Goal: Task Accomplishment & Management: Complete application form

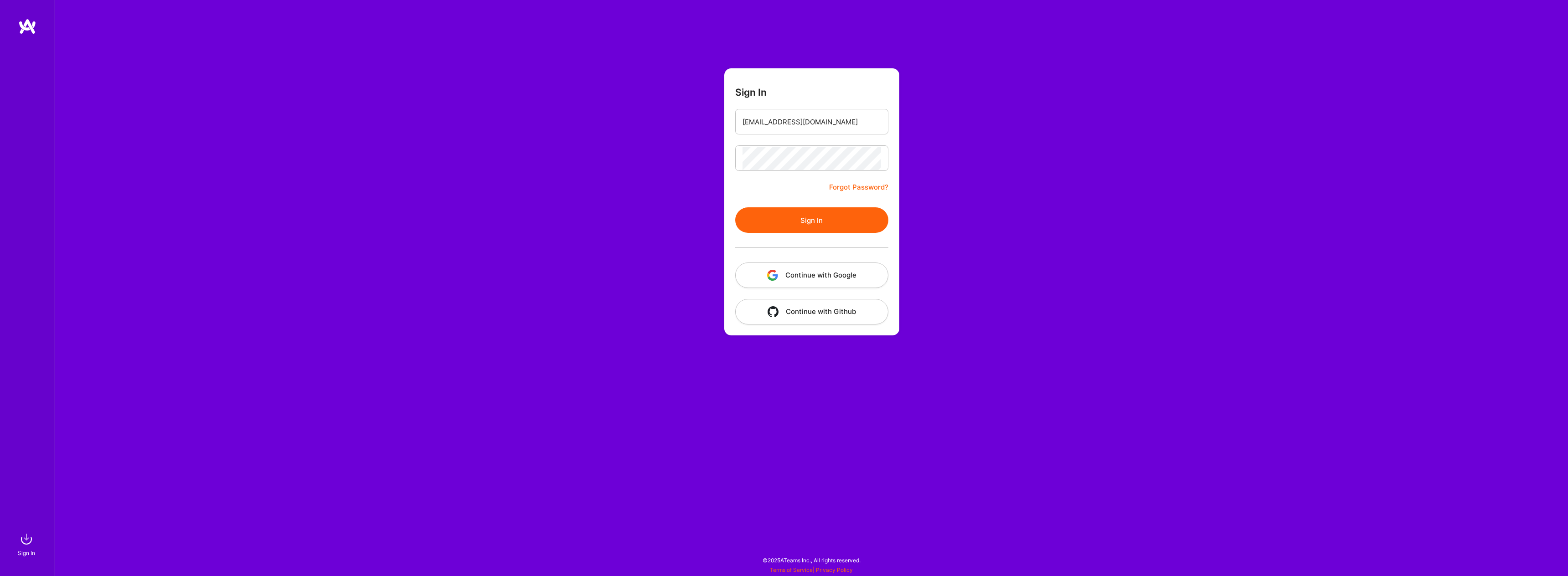
drag, startPoint x: 1051, startPoint y: 235, endPoint x: 902, endPoint y: 232, distance: 149.0
click at [1048, 234] on div "Sign In [EMAIL_ADDRESS][DOMAIN_NAME] Forgot Password? Sign In Continue with Goo…" at bounding box center [811, 288] width 1513 height 576
click at [874, 227] on button "Sign In" at bounding box center [812, 220] width 153 height 26
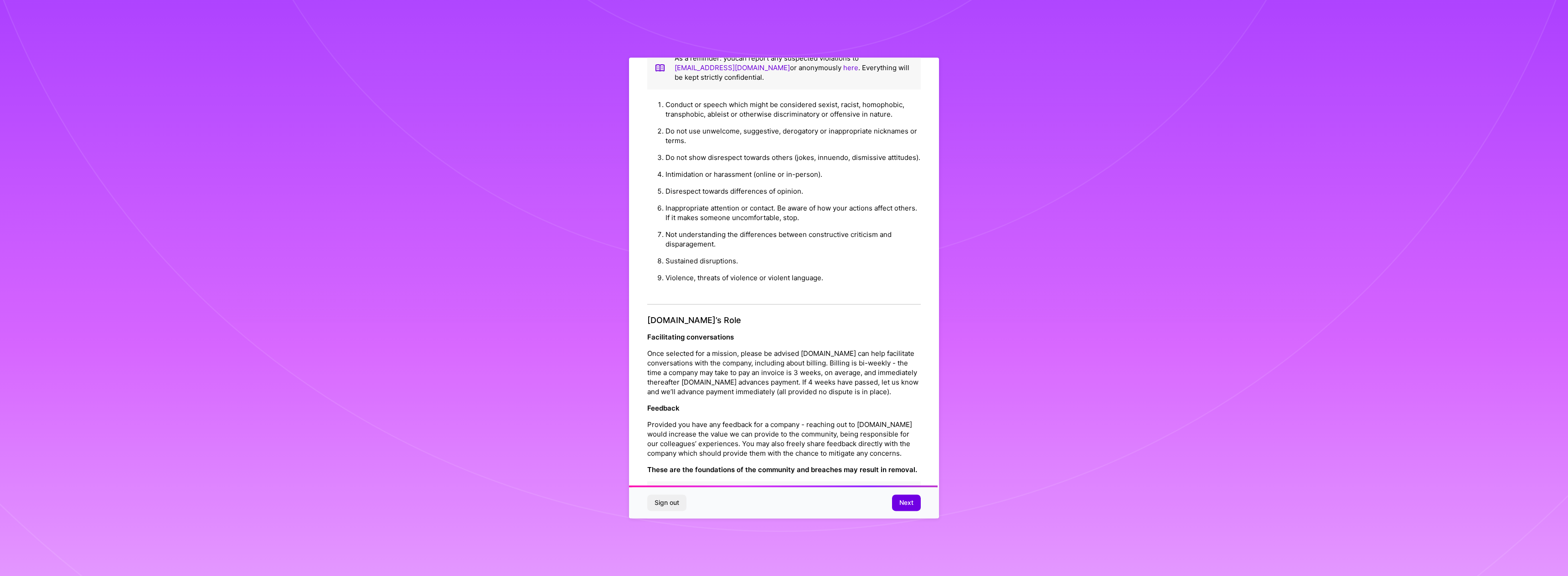
scroll to position [759, 0]
click at [908, 504] on span "Next" at bounding box center [906, 502] width 14 height 9
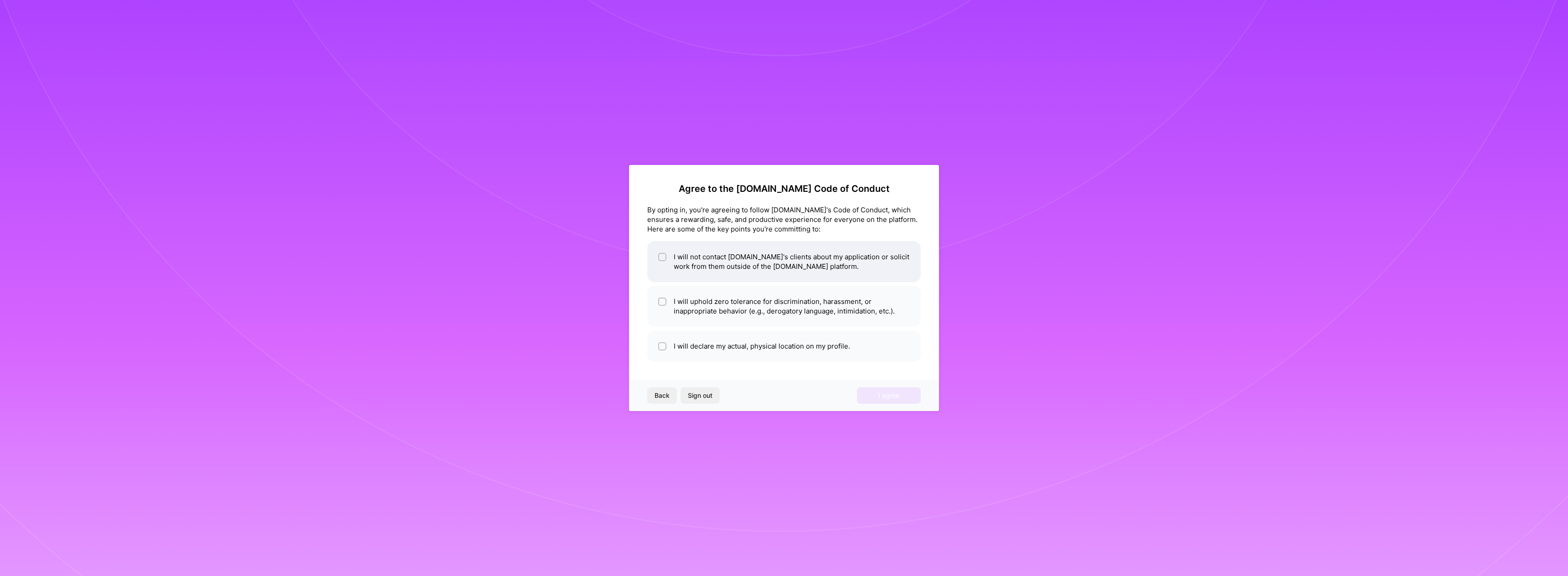
click at [710, 259] on li "I will not contact [DOMAIN_NAME]'s clients about my application or solicit work…" at bounding box center [783, 261] width 273 height 41
checkbox input "true"
click at [706, 307] on li "I will uphold zero tolerance for discrimination, harassment, or inappropriate b…" at bounding box center [783, 306] width 273 height 41
checkbox input "true"
click at [712, 351] on li "I will declare my actual, physical location on my profile." at bounding box center [783, 346] width 273 height 32
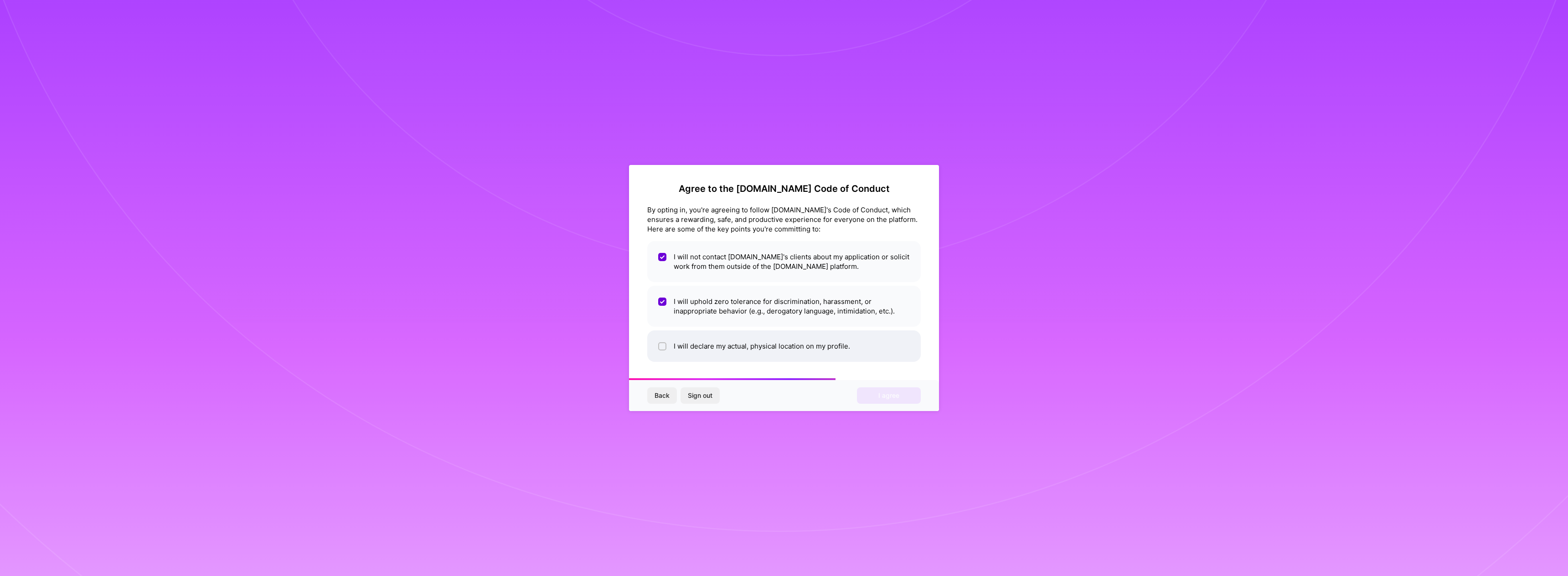
checkbox input "true"
click at [895, 393] on span "I agree" at bounding box center [889, 395] width 21 height 9
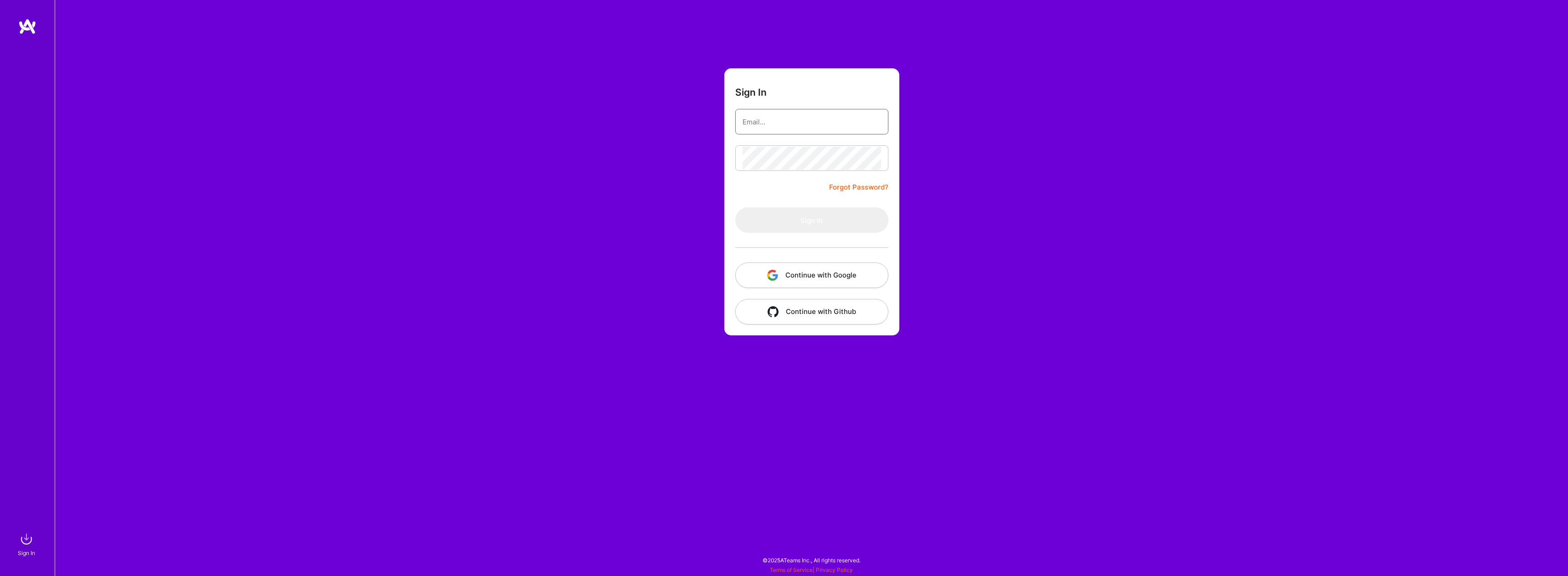
type input "[EMAIL_ADDRESS][DOMAIN_NAME]"
click at [1050, 143] on div "Sign In [EMAIL_ADDRESS][DOMAIN_NAME] Forgot Password? Sign In Continue with Goo…" at bounding box center [811, 288] width 1513 height 576
click at [867, 209] on button "Sign In" at bounding box center [812, 220] width 153 height 26
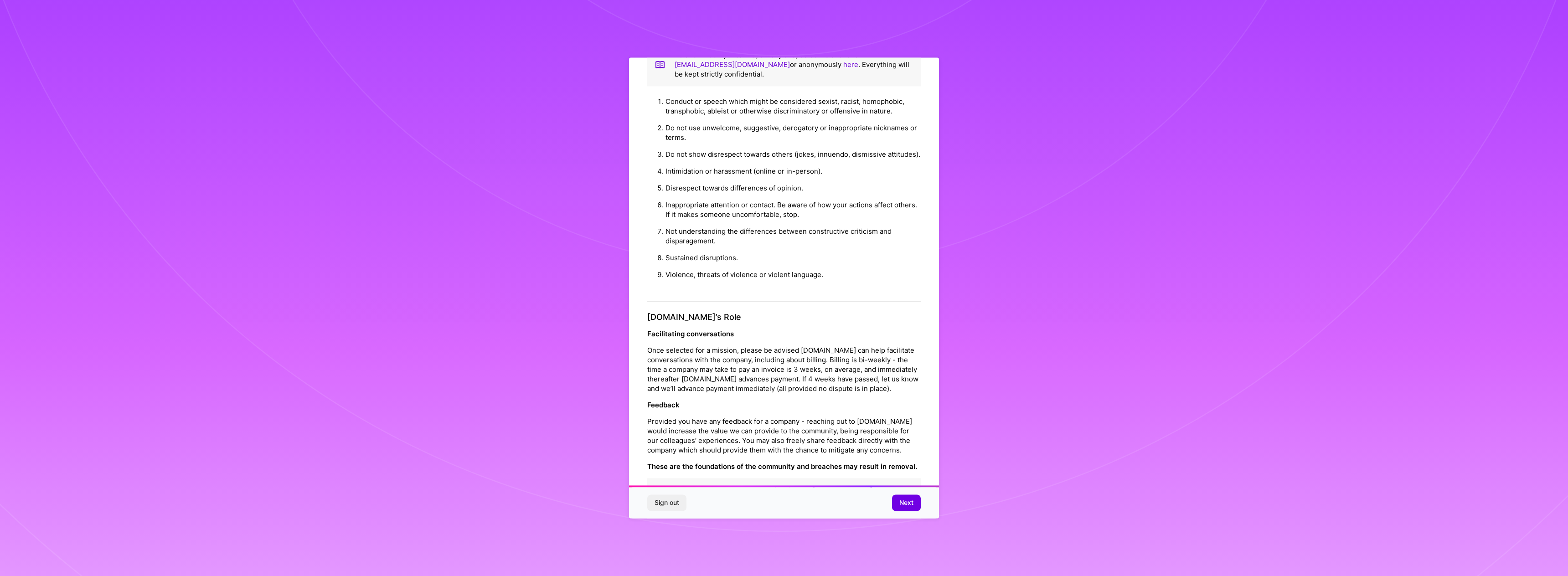
scroll to position [33, 0]
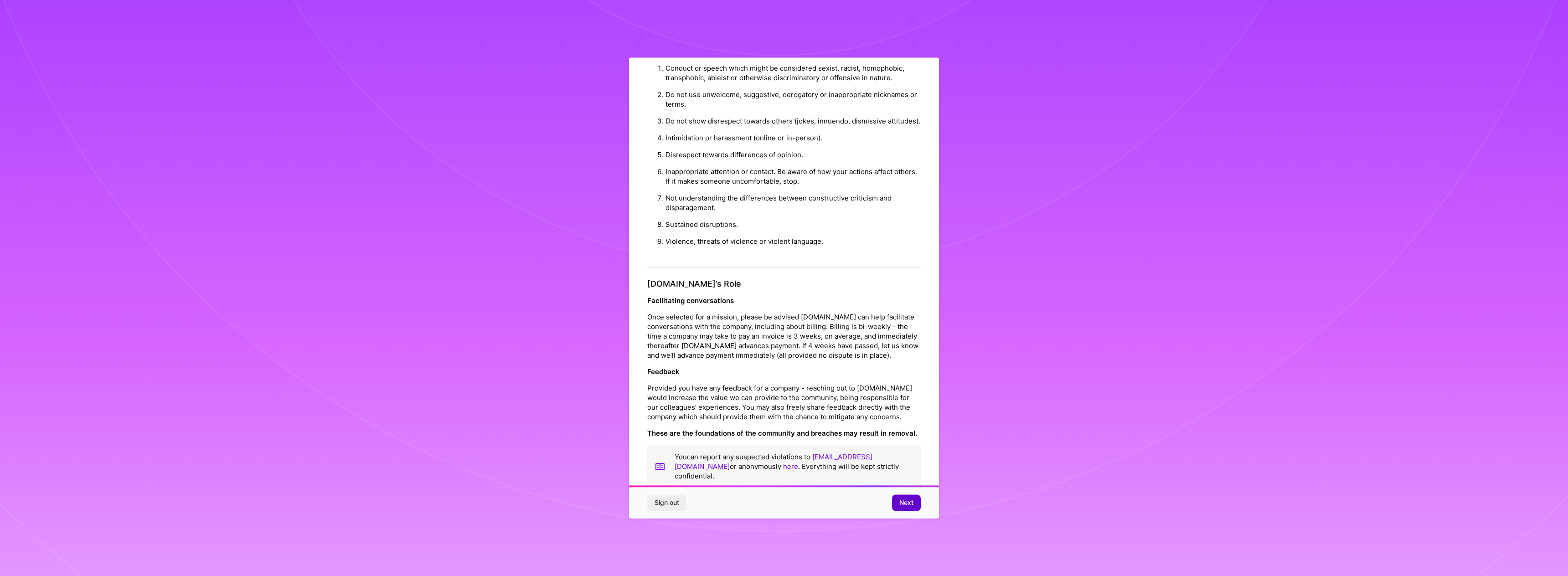
click at [908, 498] on button "Next" at bounding box center [906, 502] width 29 height 16
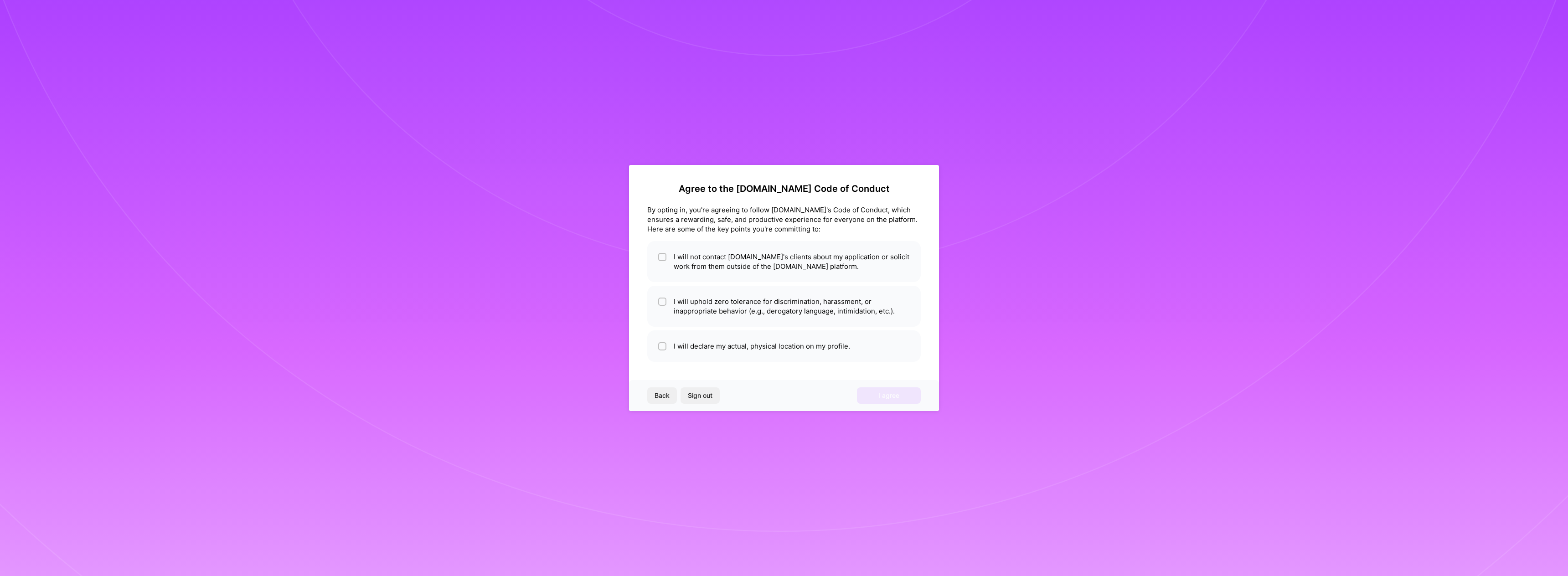
scroll to position [0, 0]
click at [671, 342] on li "I will declare my actual, physical location on my profile." at bounding box center [783, 346] width 273 height 32
checkbox input "true"
click at [665, 300] on input "checkbox" at bounding box center [663, 302] width 6 height 6
checkbox input "true"
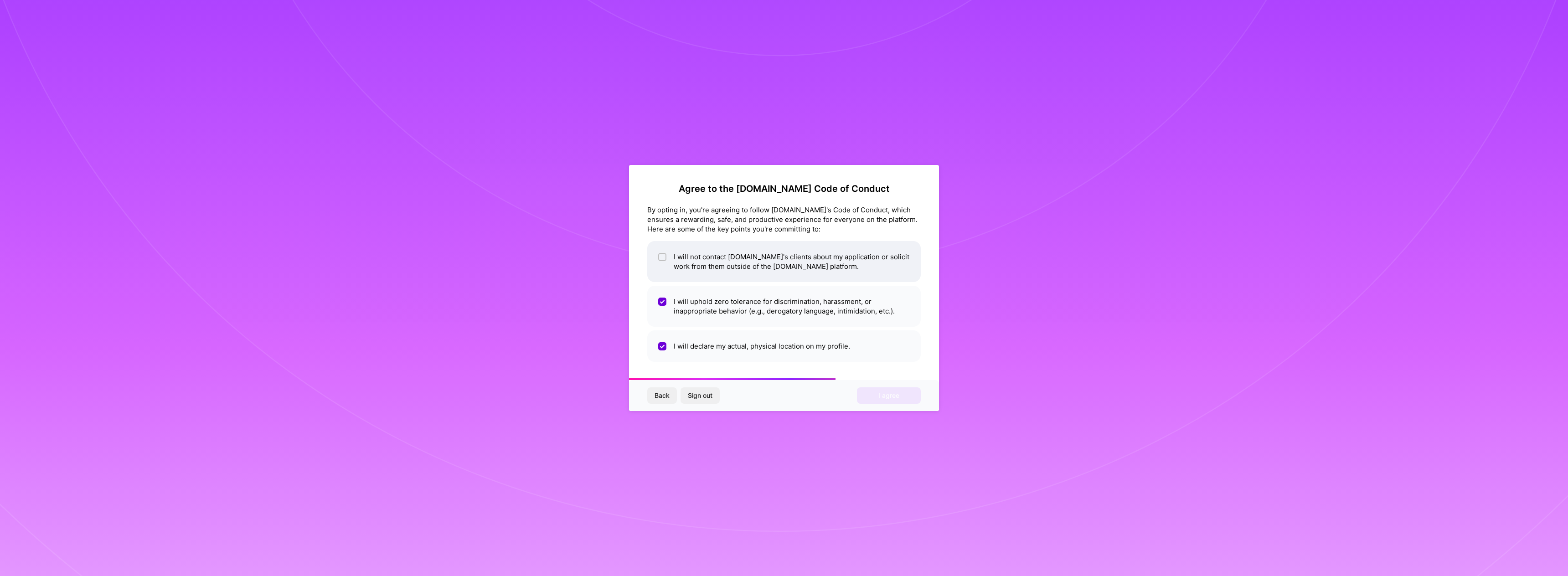
click at [667, 256] on li "I will not contact [DOMAIN_NAME]'s clients about my application or solicit work…" at bounding box center [783, 261] width 273 height 41
checkbox input "true"
click at [903, 400] on button "I agree" at bounding box center [889, 395] width 64 height 16
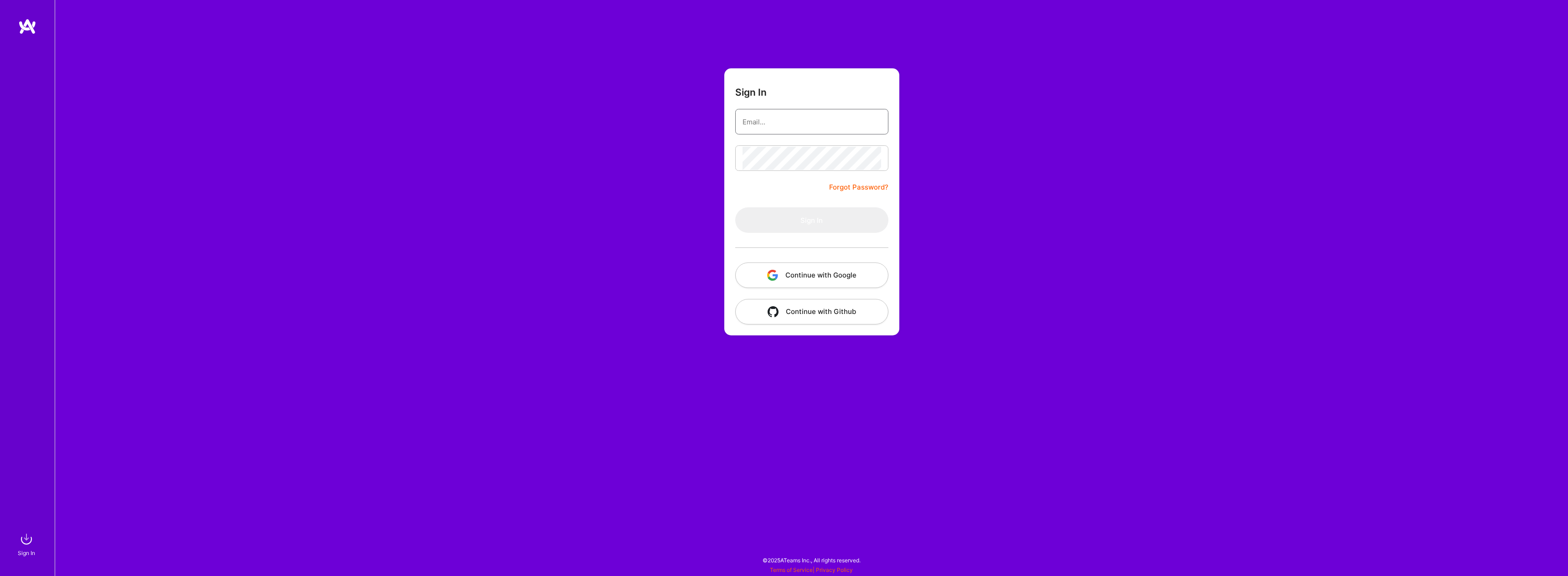
type input "[EMAIL_ADDRESS][DOMAIN_NAME]"
click at [832, 220] on button "Sign In" at bounding box center [812, 220] width 153 height 26
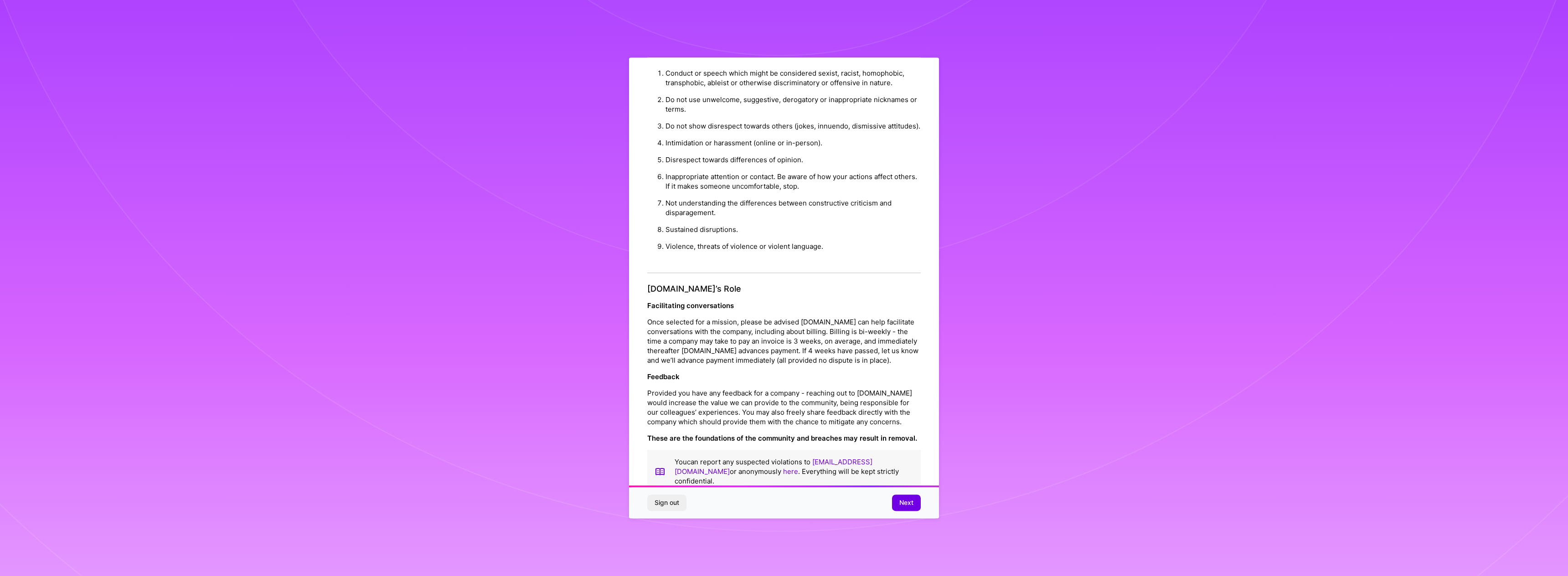
scroll to position [33, 0]
click at [910, 507] on span "Next" at bounding box center [906, 502] width 14 height 9
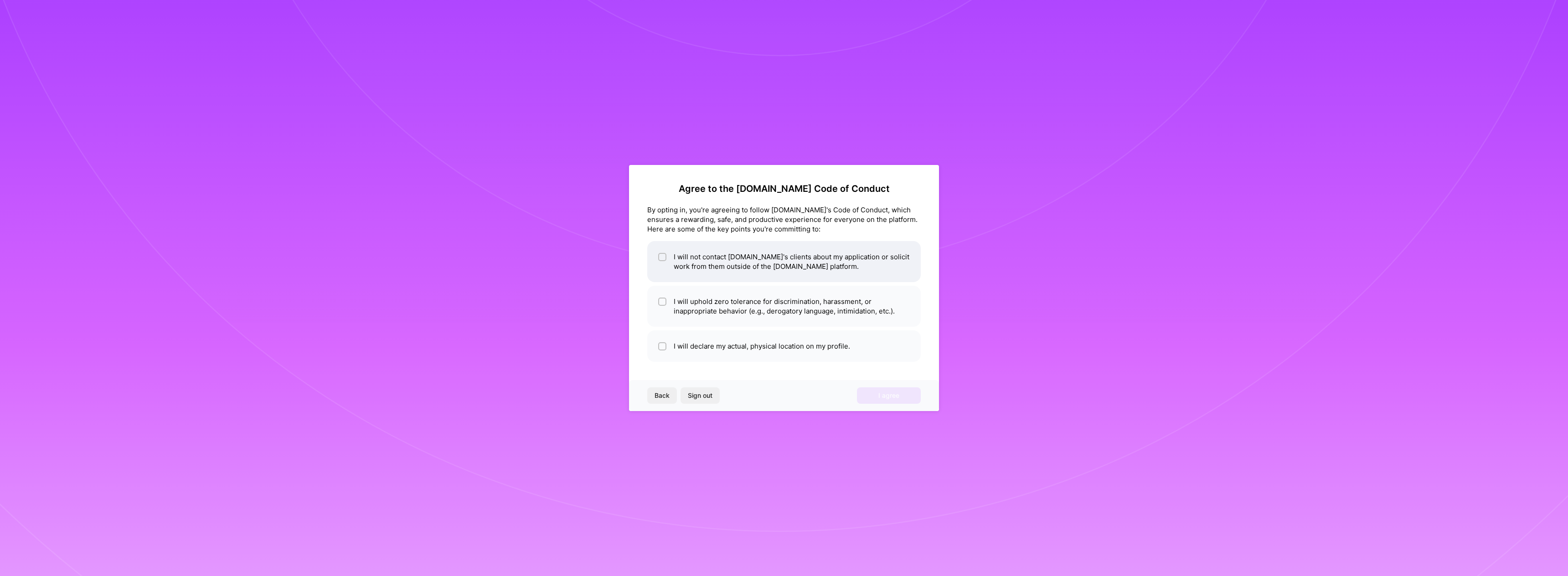
click at [673, 251] on li "I will not contact [DOMAIN_NAME]'s clients about my application or solicit work…" at bounding box center [783, 261] width 273 height 41
checkbox input "true"
click at [694, 293] on li "I will uphold zero tolerance for discrimination, harassment, or inappropriate b…" at bounding box center [783, 306] width 273 height 41
checkbox input "true"
click at [719, 347] on li "I will declare my actual, physical location on my profile." at bounding box center [783, 346] width 273 height 32
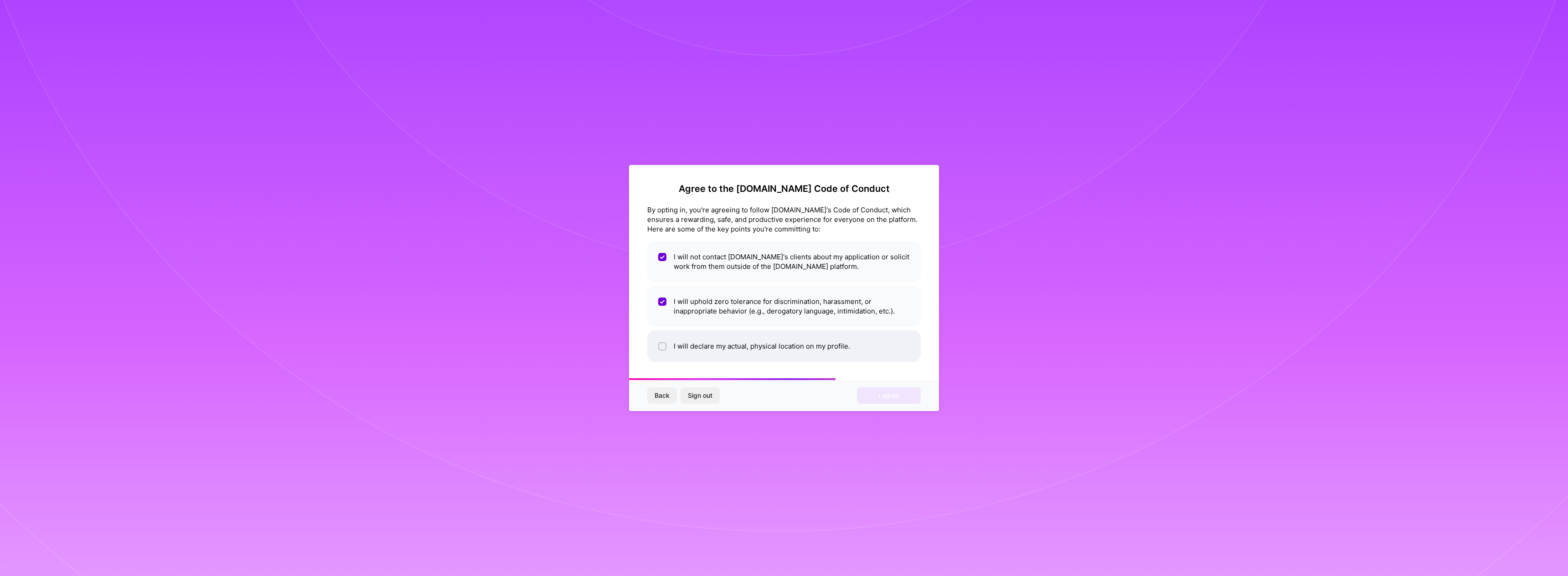
checkbox input "true"
click at [894, 393] on span "I agree" at bounding box center [889, 395] width 21 height 9
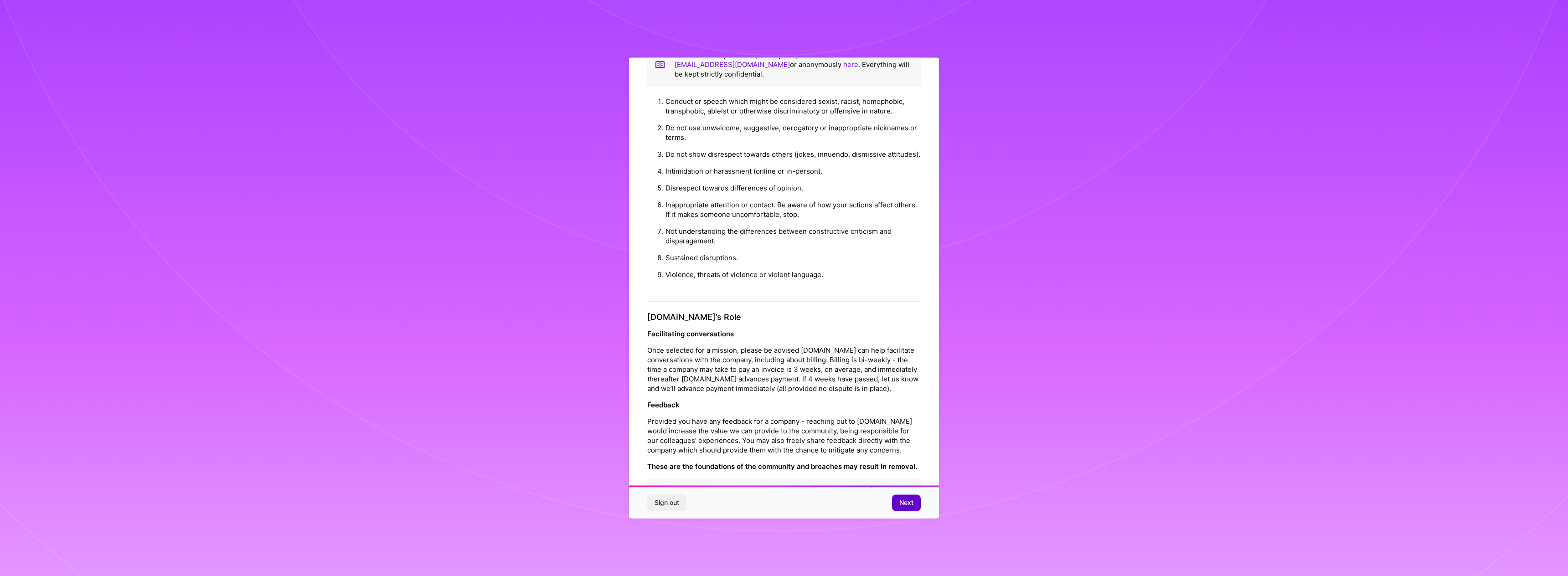
scroll to position [33, 0]
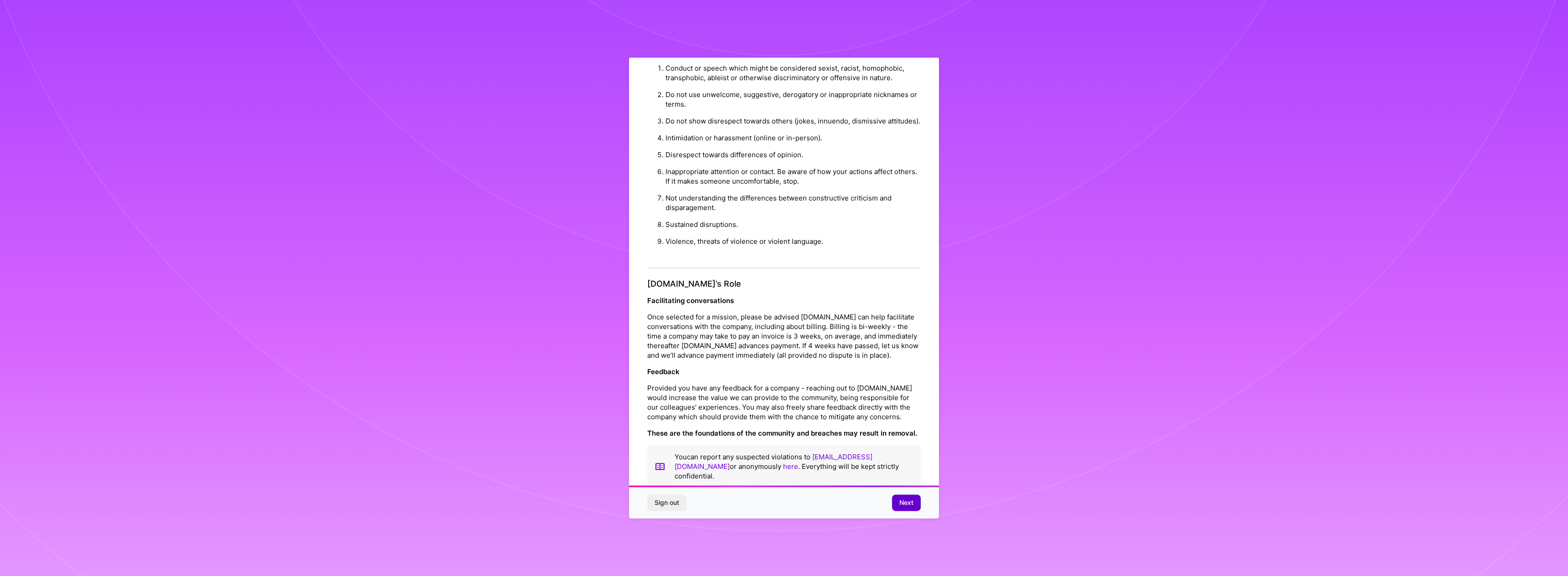
click at [900, 501] on span "Next" at bounding box center [906, 502] width 14 height 9
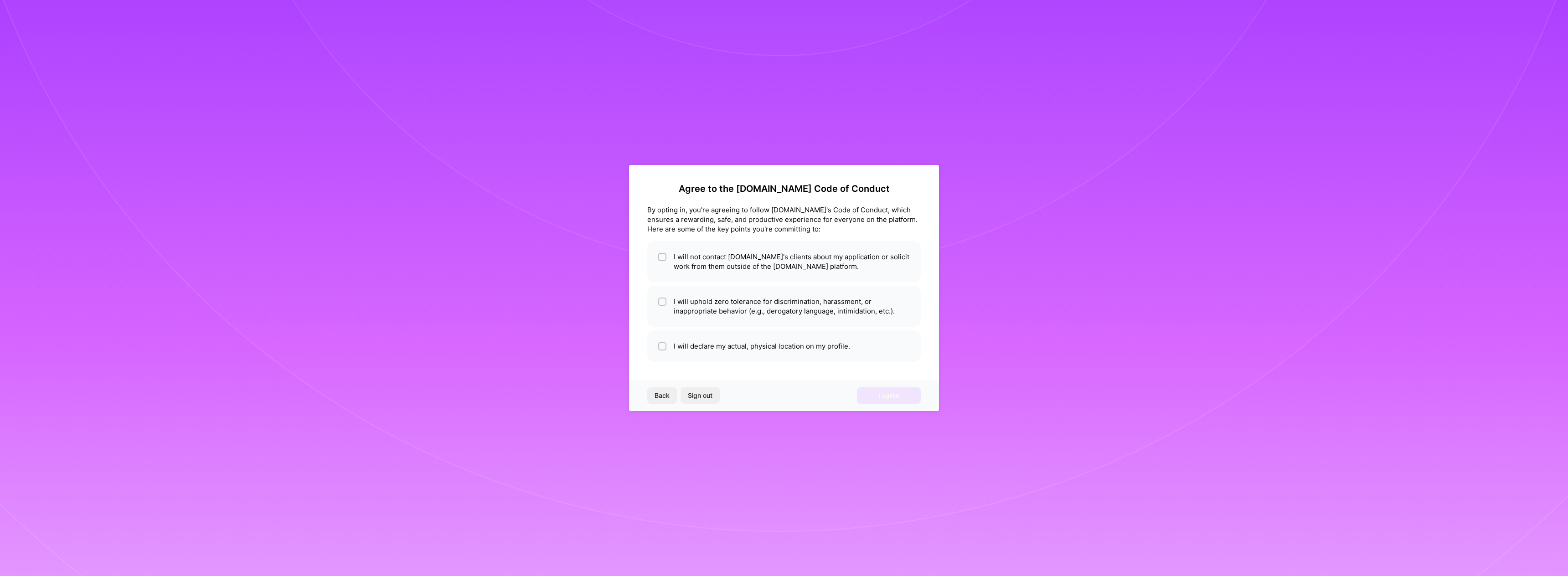
scroll to position [0, 0]
click at [690, 255] on li "I will not contact [DOMAIN_NAME]'s clients about my application or solicit work…" at bounding box center [783, 261] width 273 height 41
checkbox input "true"
click at [712, 299] on li "I will uphold zero tolerance for discrimination, harassment, or inappropriate b…" at bounding box center [783, 306] width 273 height 41
checkbox input "true"
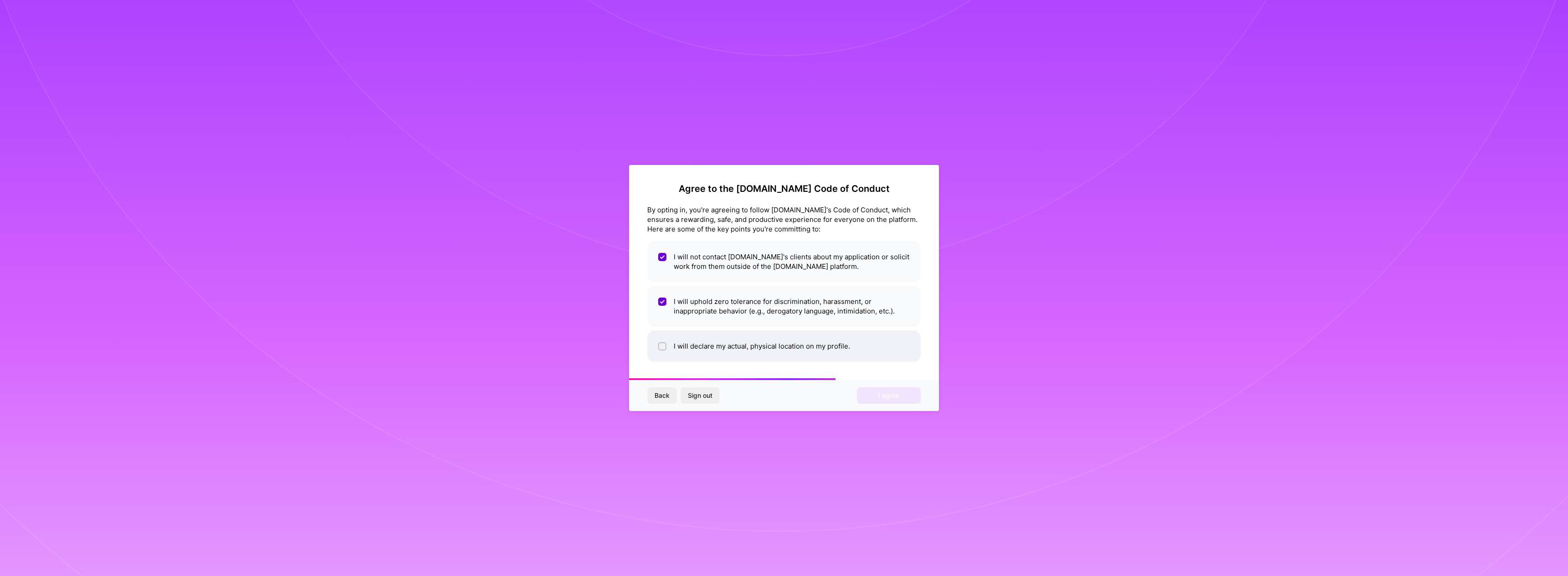
click at [713, 342] on li "I will declare my actual, physical location on my profile." at bounding box center [783, 346] width 273 height 32
checkbox input "true"
click at [897, 394] on span "I agree" at bounding box center [889, 395] width 21 height 9
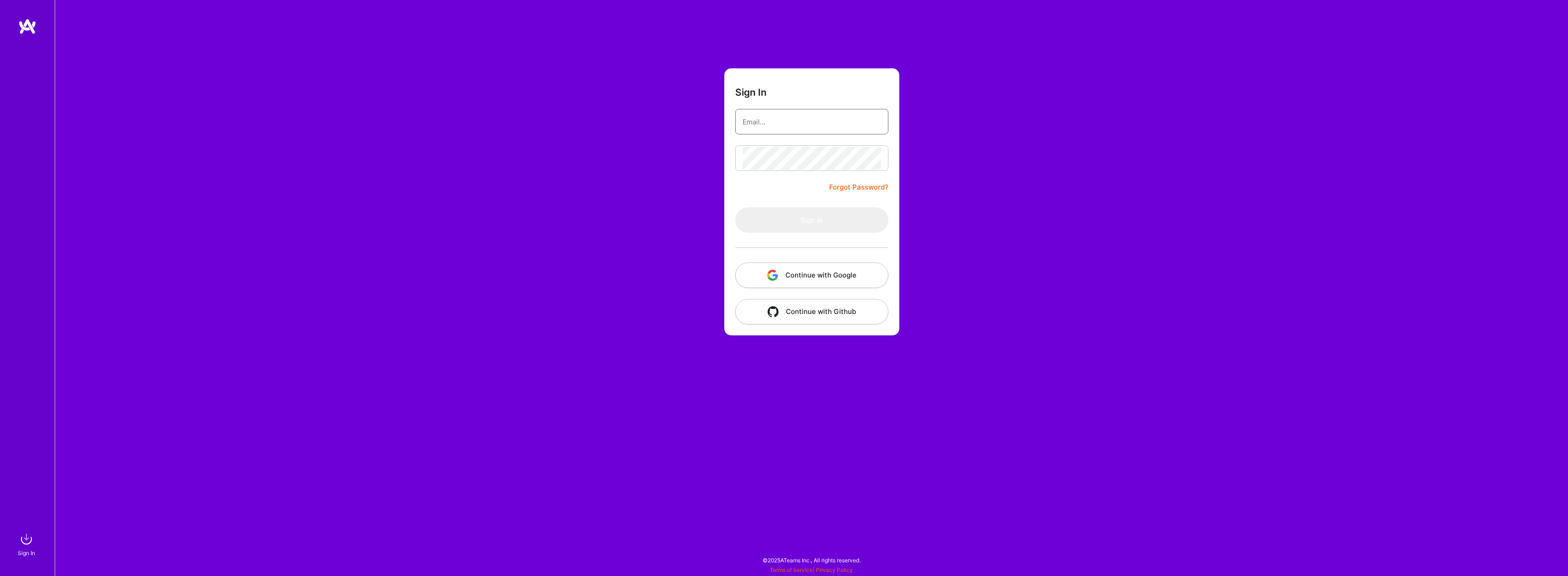
type input "[EMAIL_ADDRESS][DOMAIN_NAME]"
